Goal: Find specific page/section: Find specific page/section

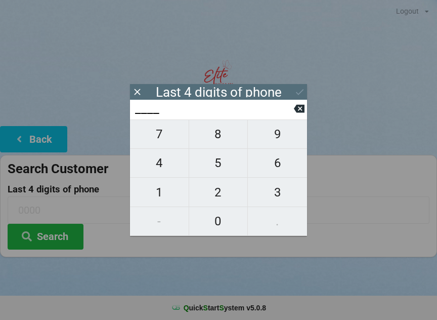
click at [215, 212] on span "0" at bounding box center [218, 220] width 59 height 21
type input "0___"
click at [158, 158] on span "4" at bounding box center [159, 162] width 59 height 21
type input "04__"
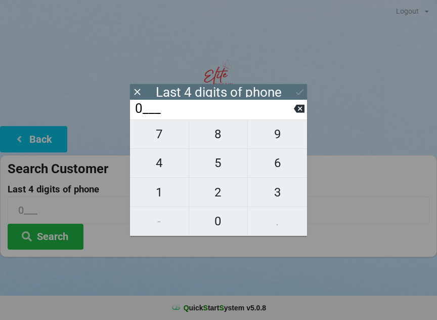
type input "04__"
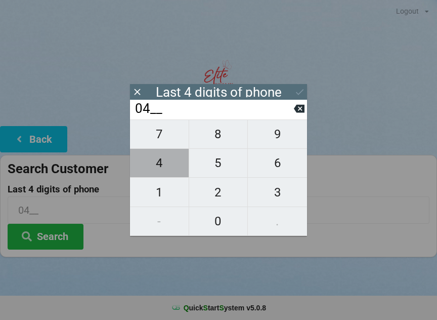
click at [161, 159] on span "4" at bounding box center [159, 162] width 59 height 21
type input "044_"
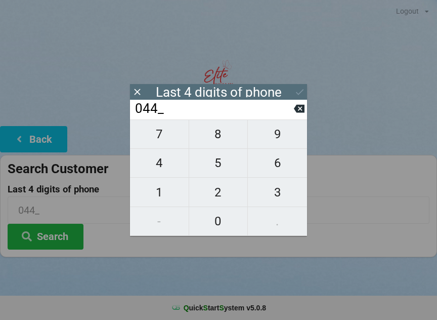
click at [158, 192] on span "1" at bounding box center [159, 192] width 59 height 21
type input "0441"
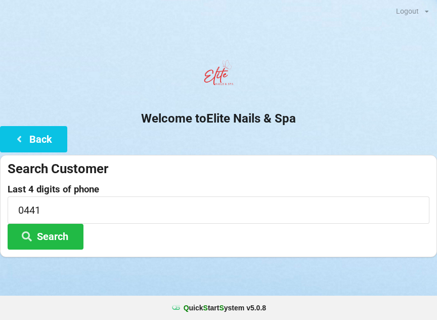
click at [58, 232] on button "Search" at bounding box center [46, 237] width 76 height 26
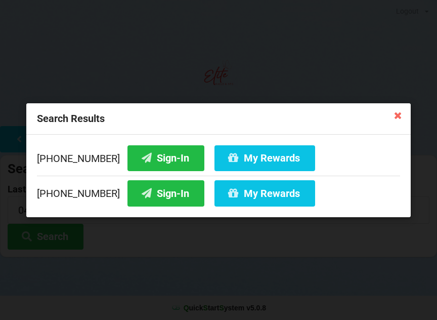
click at [156, 151] on button "Sign-In" at bounding box center [165, 158] width 77 height 26
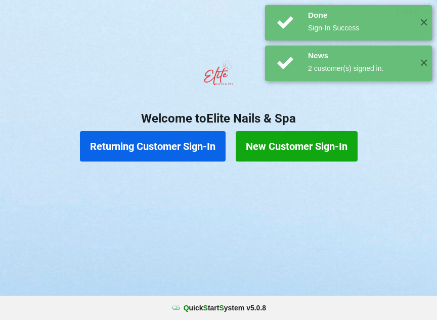
click at [184, 142] on button "Returning Customer Sign-In" at bounding box center [153, 146] width 146 height 30
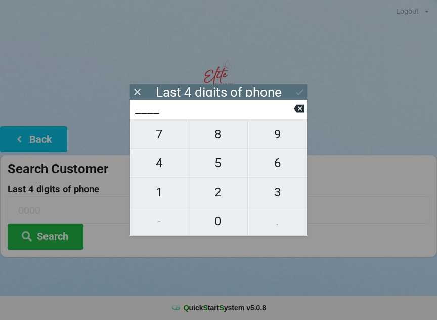
click at [211, 216] on span "0" at bounding box center [218, 220] width 59 height 21
type input "0___"
click at [157, 159] on span "4" at bounding box center [159, 162] width 59 height 21
type input "04__"
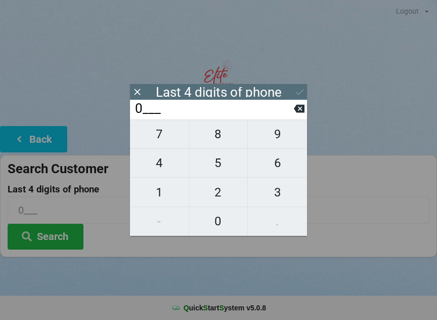
type input "04__"
click at [160, 158] on span "4" at bounding box center [159, 162] width 59 height 21
type input "044_"
click at [152, 195] on span "1" at bounding box center [159, 192] width 59 height 21
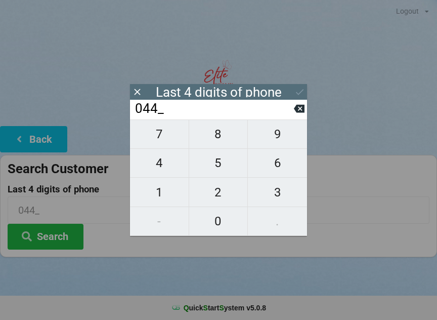
type input "0441"
click at [61, 230] on button "Search" at bounding box center [46, 237] width 76 height 26
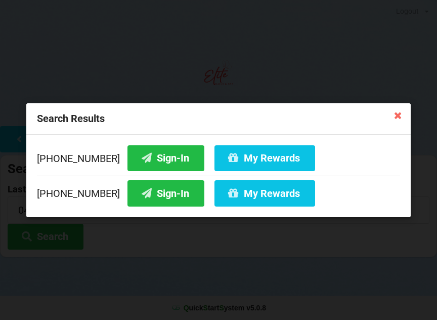
click at [231, 154] on button "My Rewards" at bounding box center [264, 158] width 101 height 26
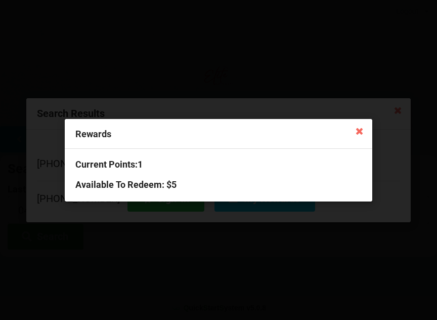
click at [367, 124] on icon at bounding box center [359, 130] width 16 height 16
